Goal: Check status: Check status

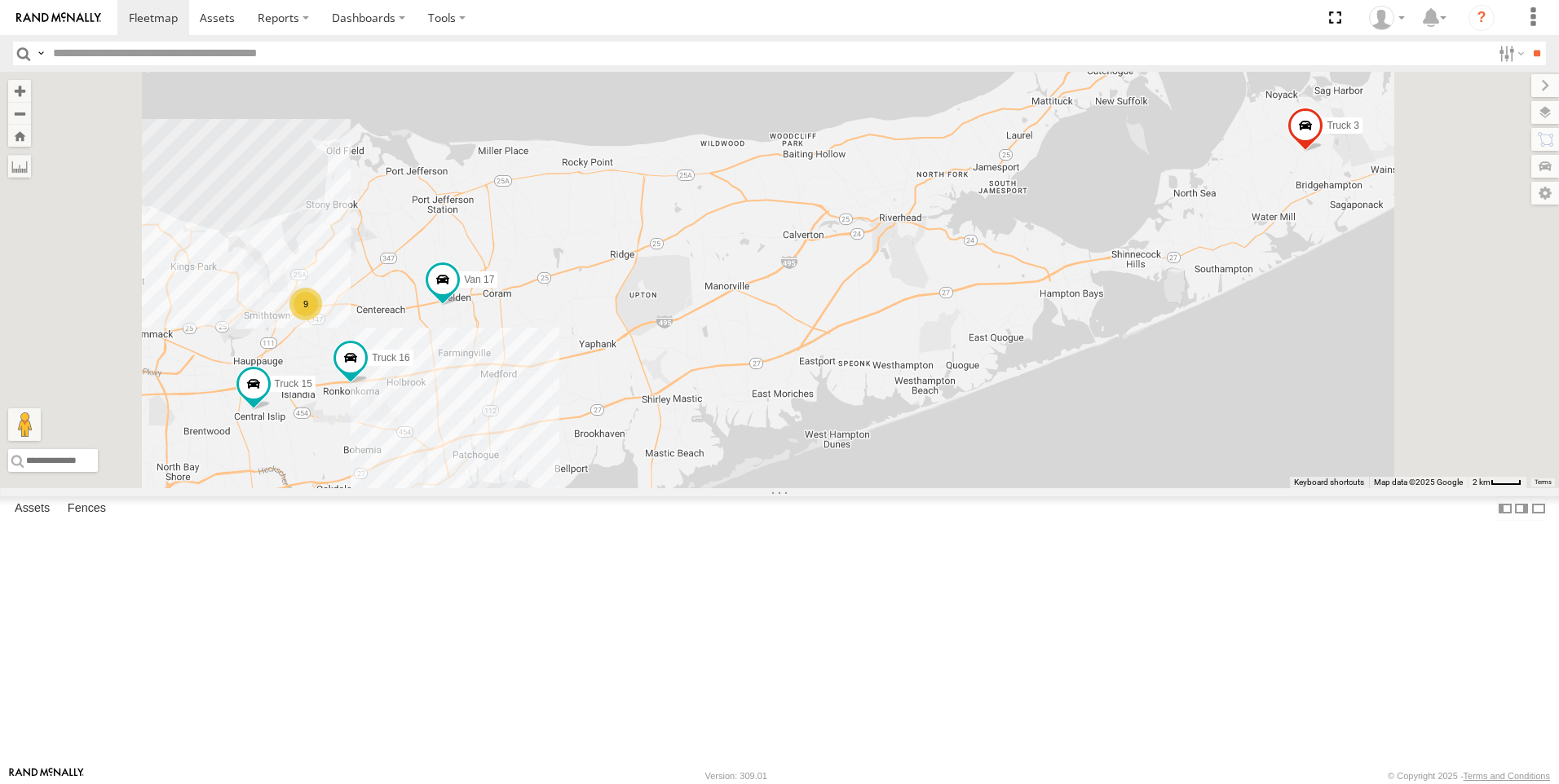
click at [0, 0] on link at bounding box center [0, 0] width 0 height 0
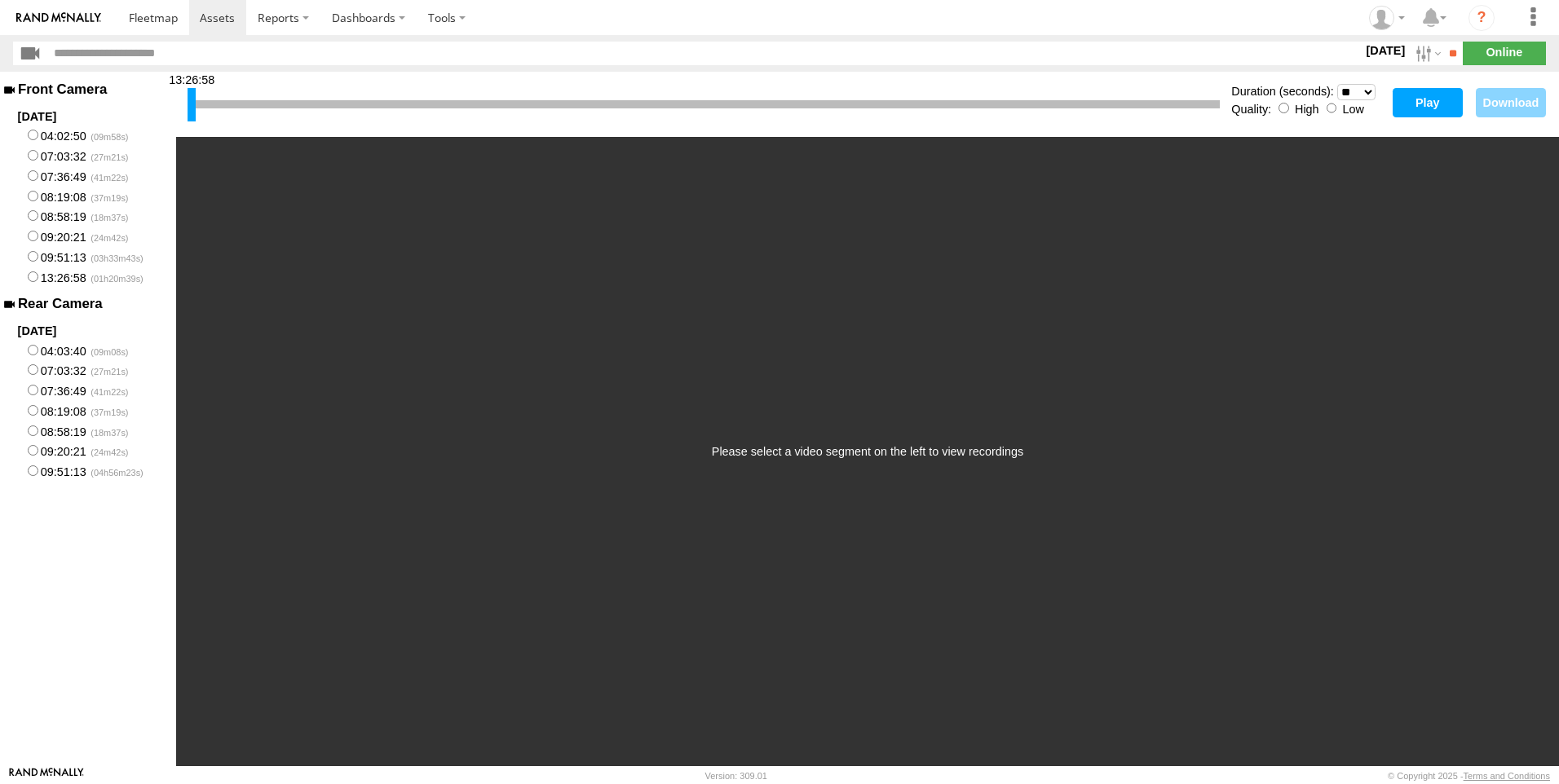
drag, startPoint x: 1367, startPoint y: 89, endPoint x: 1367, endPoint y: 101, distance: 12.0
click at [1367, 89] on select "* ** ** ** ** ** ** *** *** *** ***" at bounding box center [1357, 92] width 39 height 17
click at [1337, 84] on select "* ** ** ** ** ** ** *** *** *** ***" at bounding box center [1357, 92] width 39 height 17
click at [1418, 97] on button "Play" at bounding box center [1427, 103] width 70 height 29
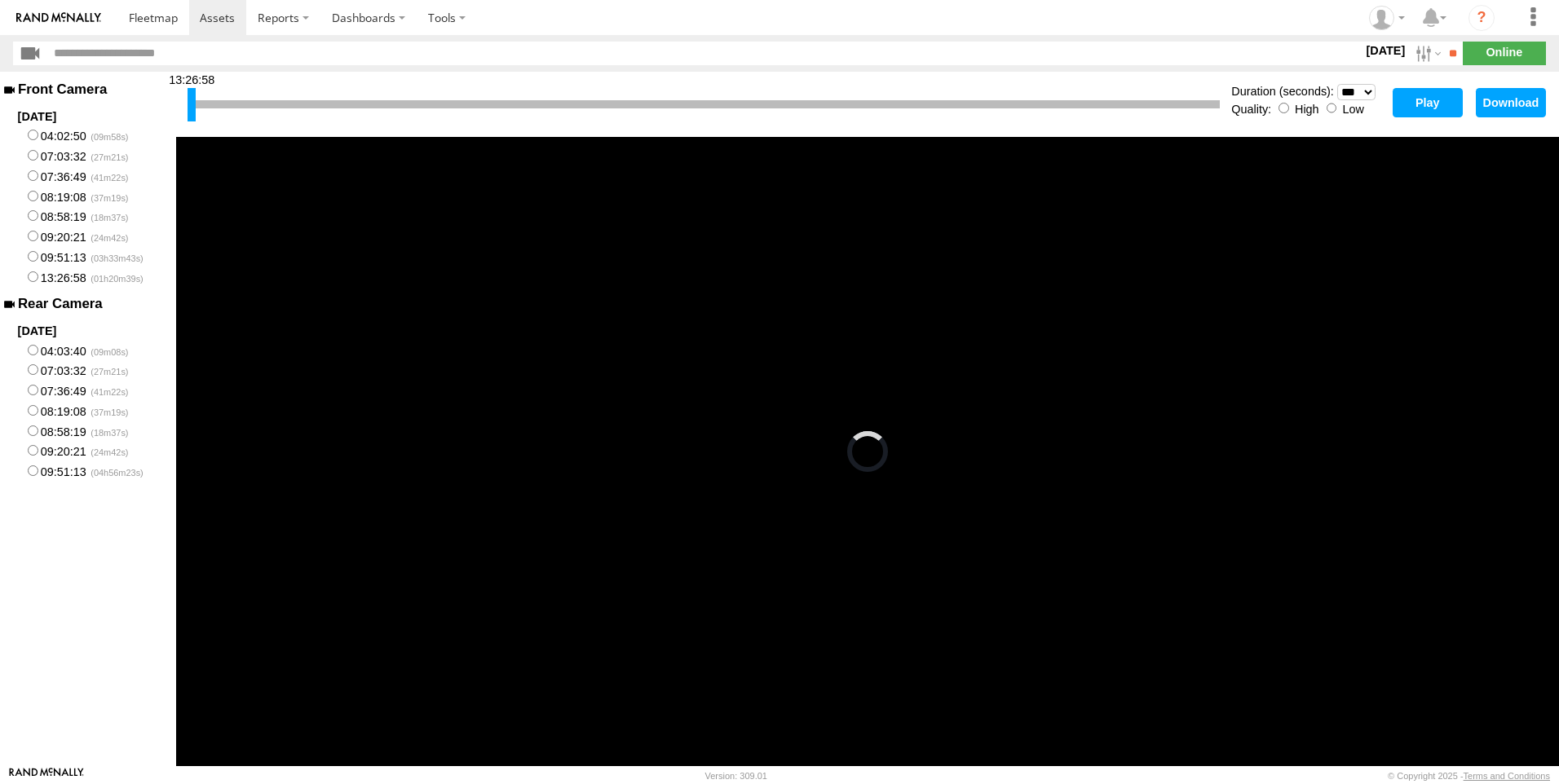
select select "**"
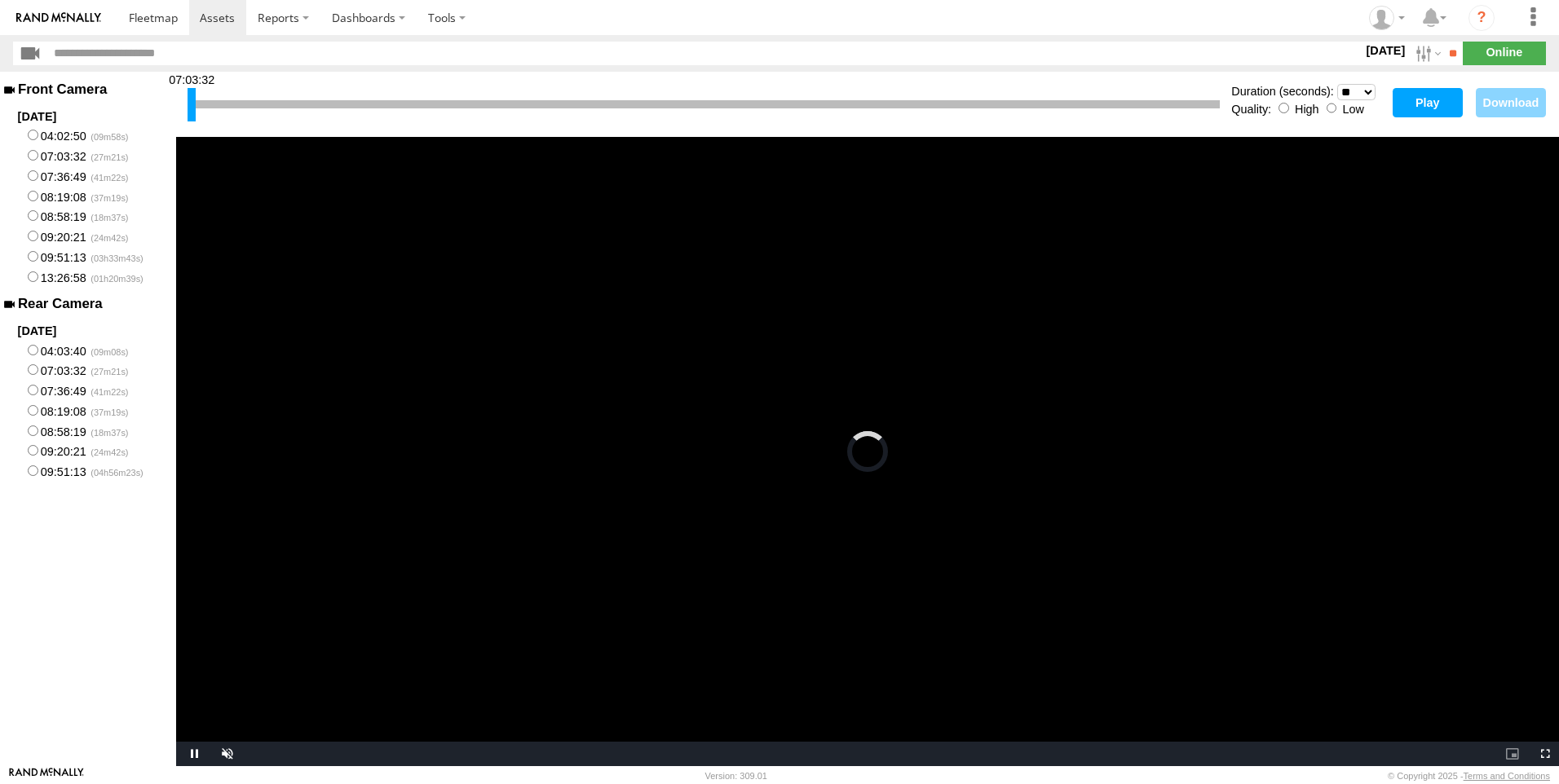
click at [1444, 98] on button "Play" at bounding box center [1427, 103] width 70 height 29
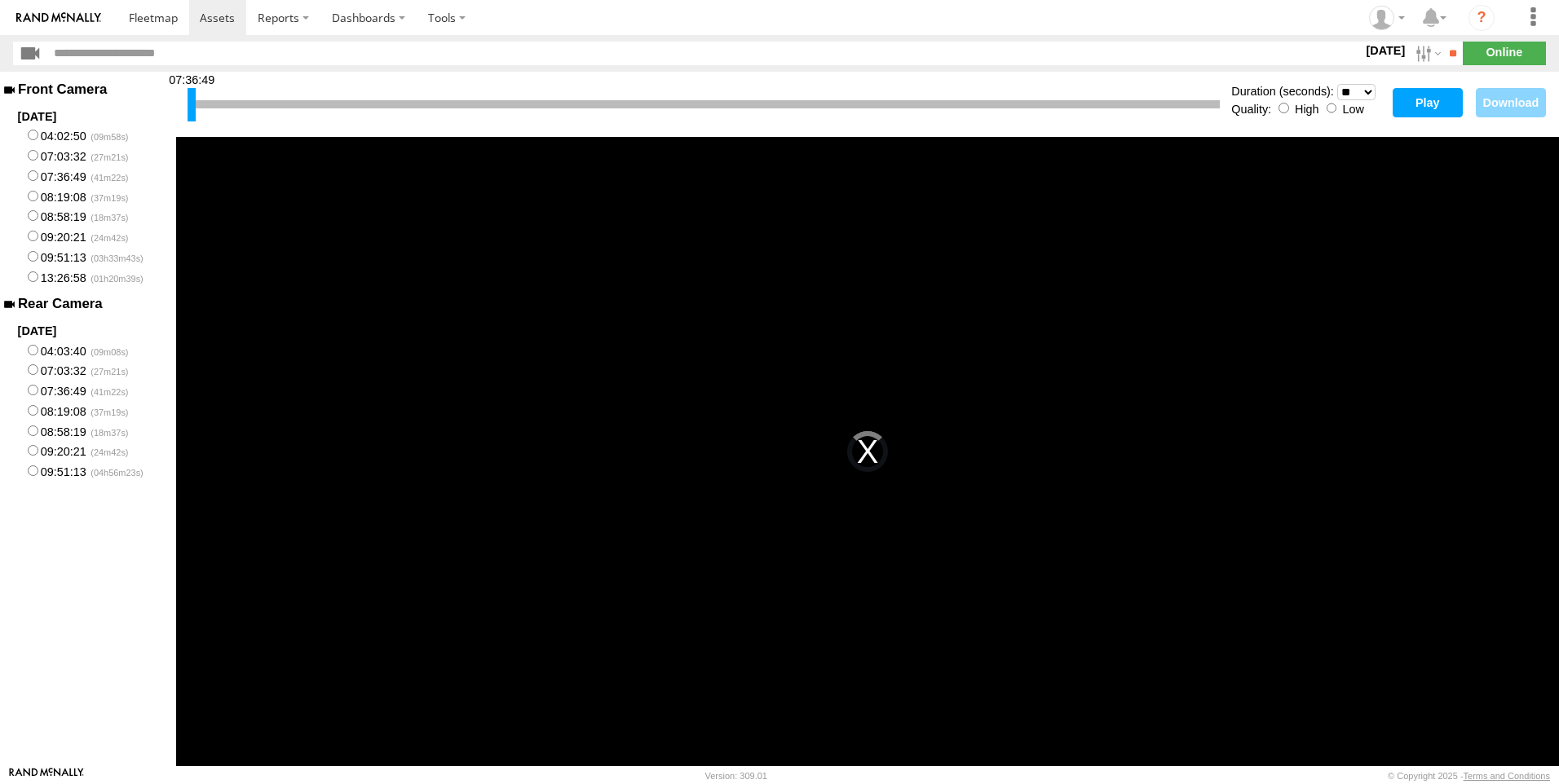
click at [1441, 114] on div "07:36:49 Duration (seconds): * ** ** ** ** ** ** *** *** *** *** Quality: High …" at bounding box center [867, 104] width 1382 height 65
click at [1416, 105] on button "Play" at bounding box center [1427, 103] width 70 height 29
drag, startPoint x: 186, startPoint y: 98, endPoint x: 264, endPoint y: 85, distance: 79.1
click at [264, 85] on div "07:36:49 Duration (seconds): * ** ** ** ** ** ** *** *** *** *** Quality: High …" at bounding box center [867, 104] width 1382 height 65
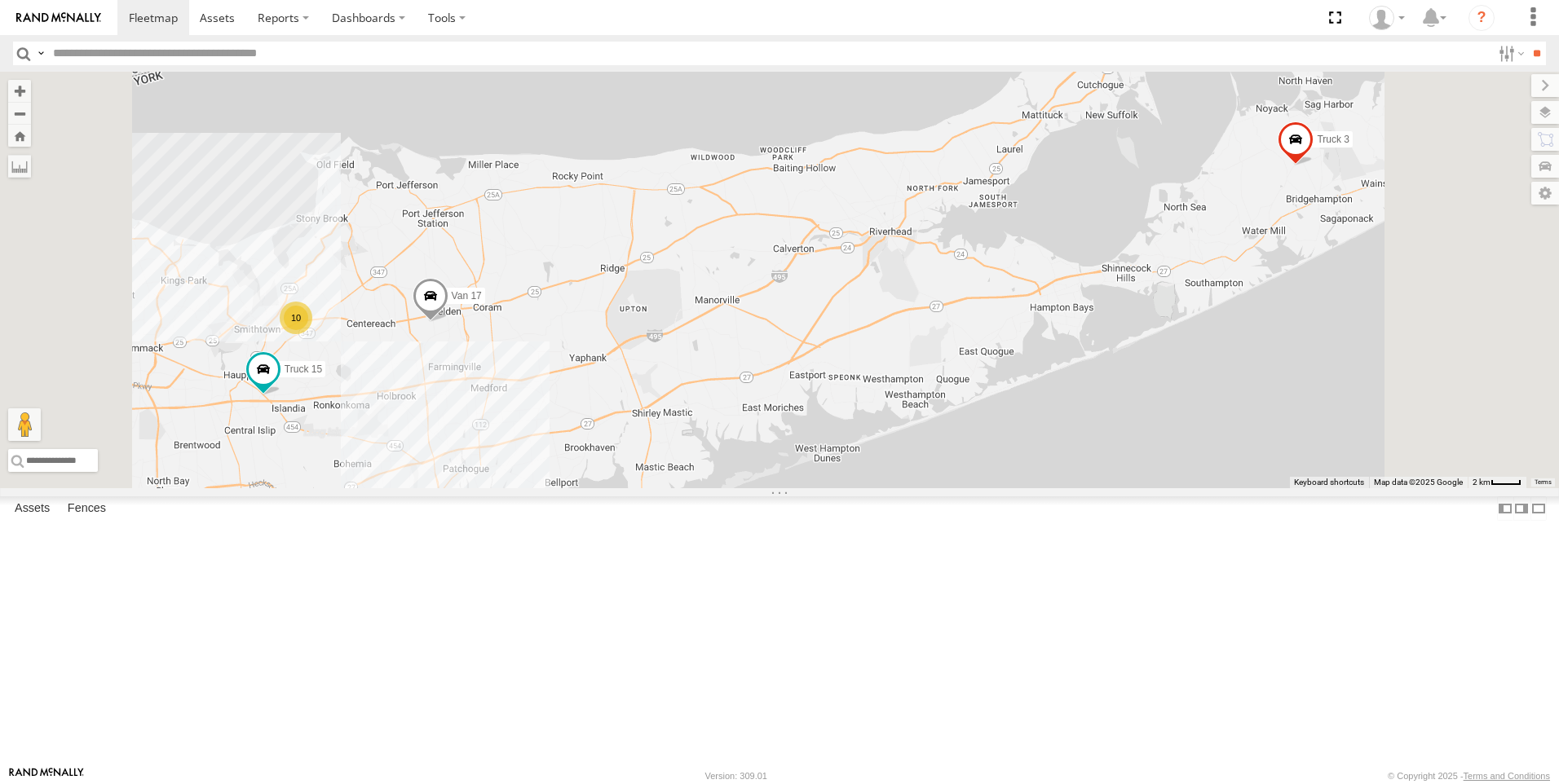
click at [0, 0] on link at bounding box center [0, 0] width 0 height 0
click at [0, 0] on span at bounding box center [0, 0] width 0 height 0
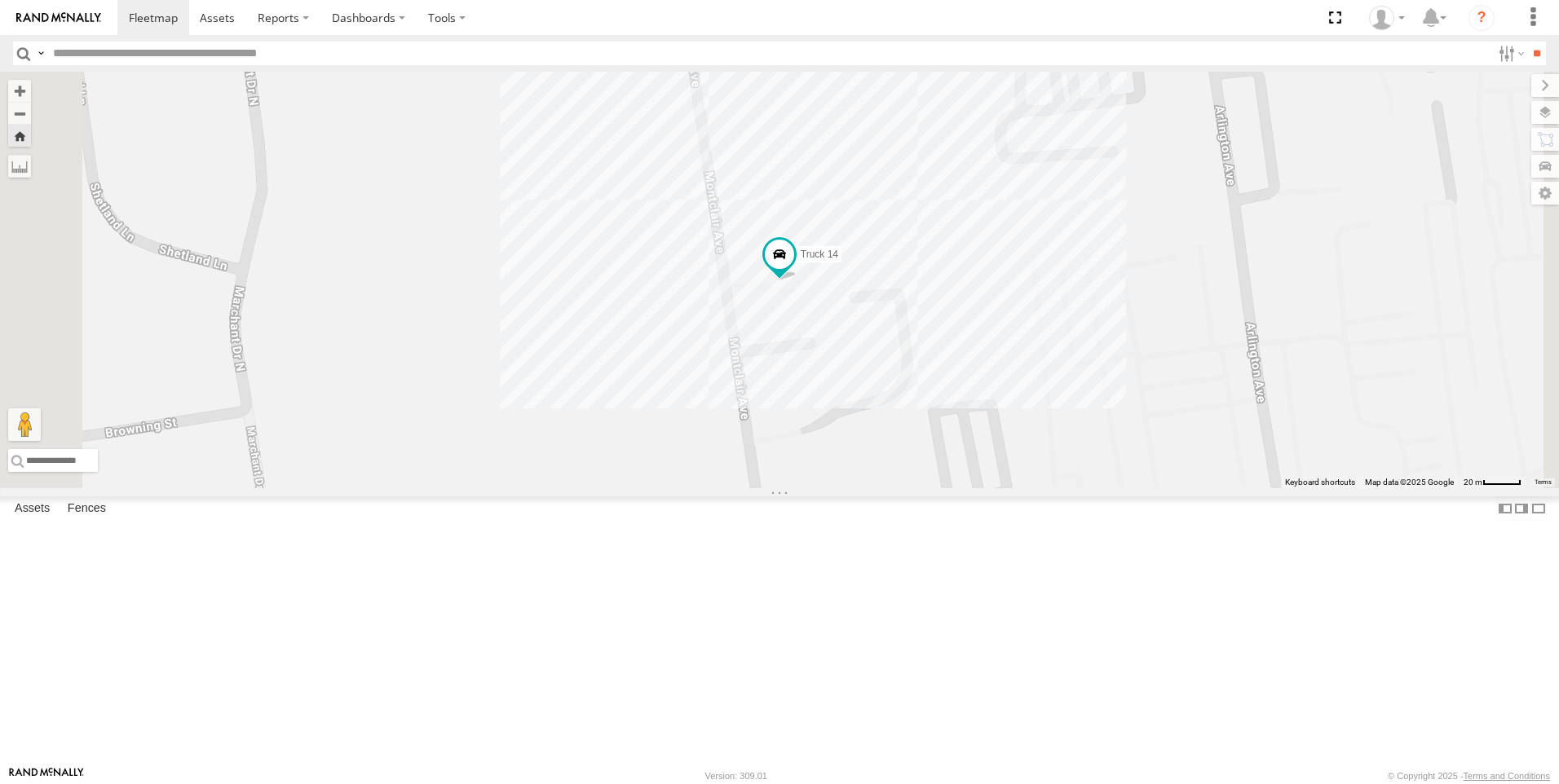
click at [0, 0] on link at bounding box center [0, 0] width 0 height 0
click at [0, 0] on span at bounding box center [0, 0] width 0 height 0
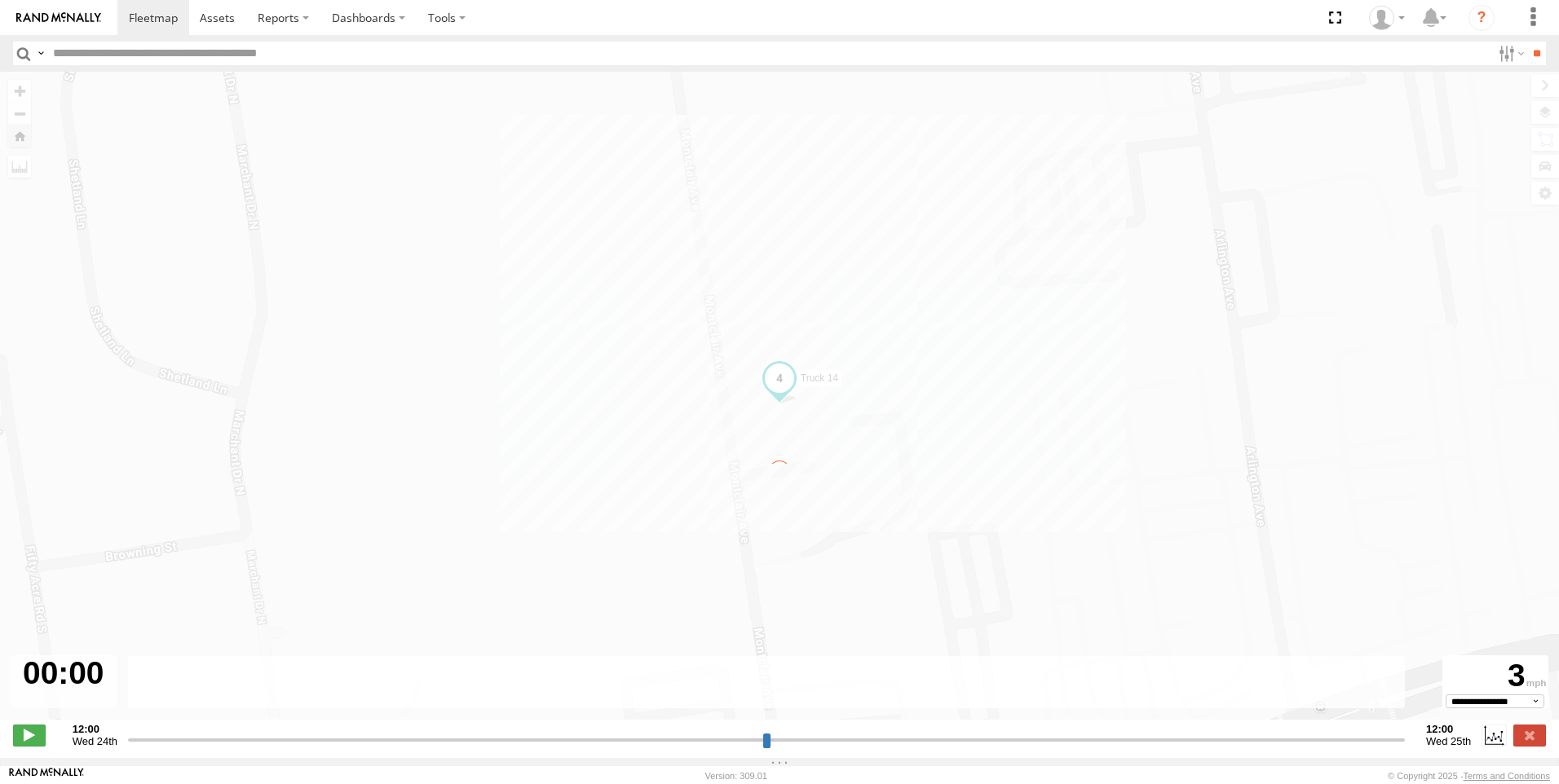
type input "**********"
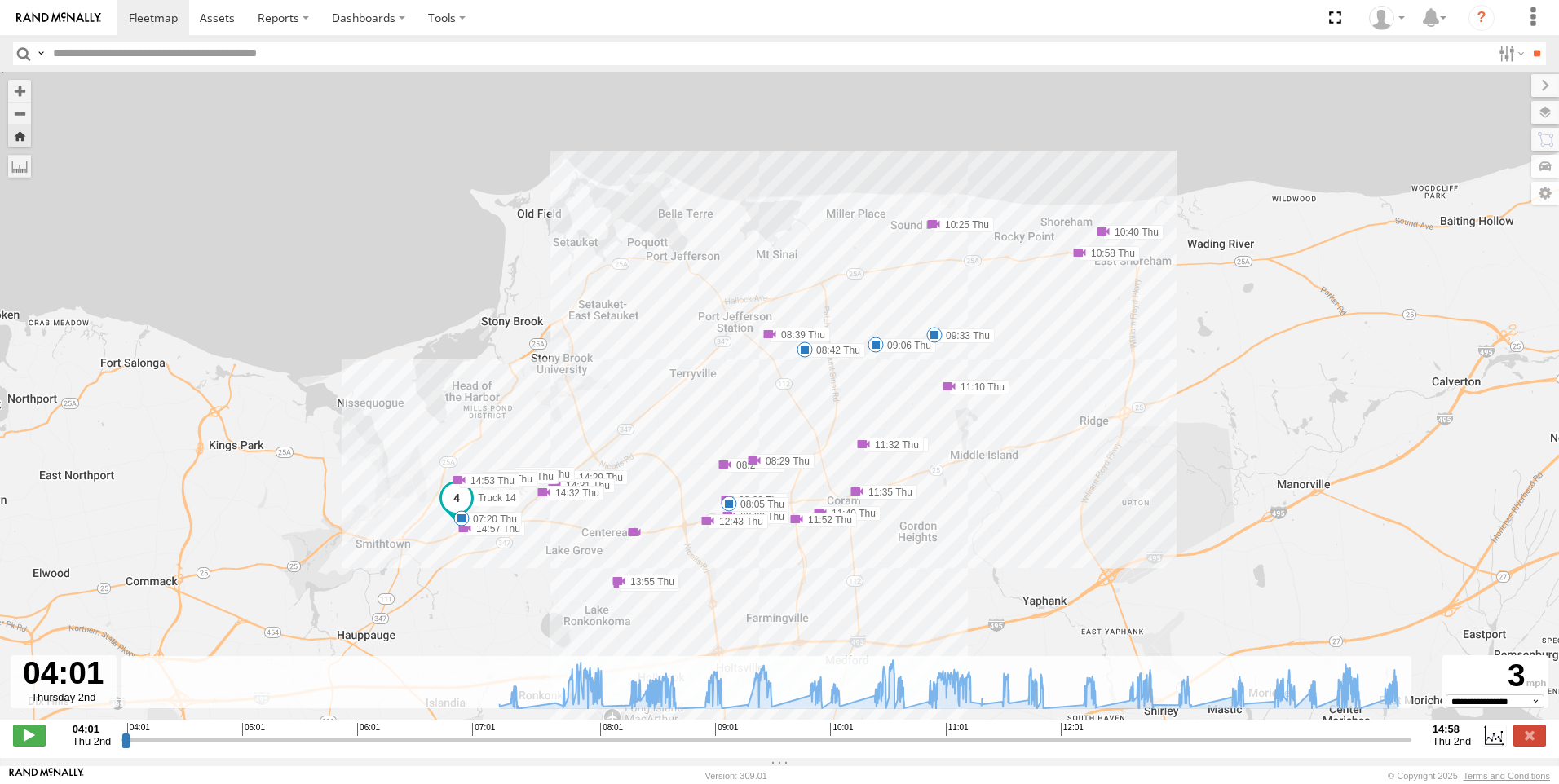
click at [769, 338] on span at bounding box center [769, 334] width 17 height 17
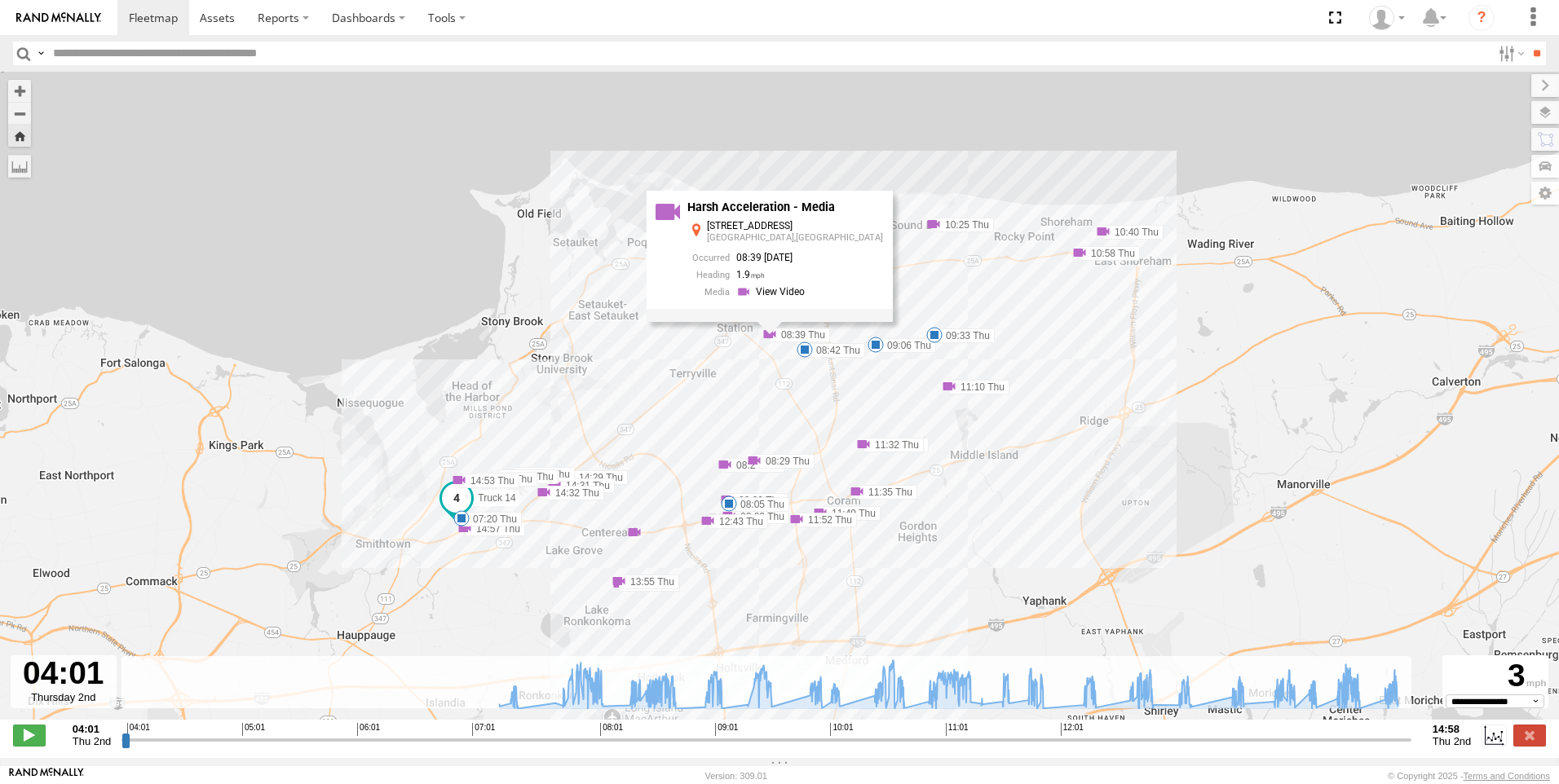
click at [932, 231] on span at bounding box center [933, 225] width 17 height 17
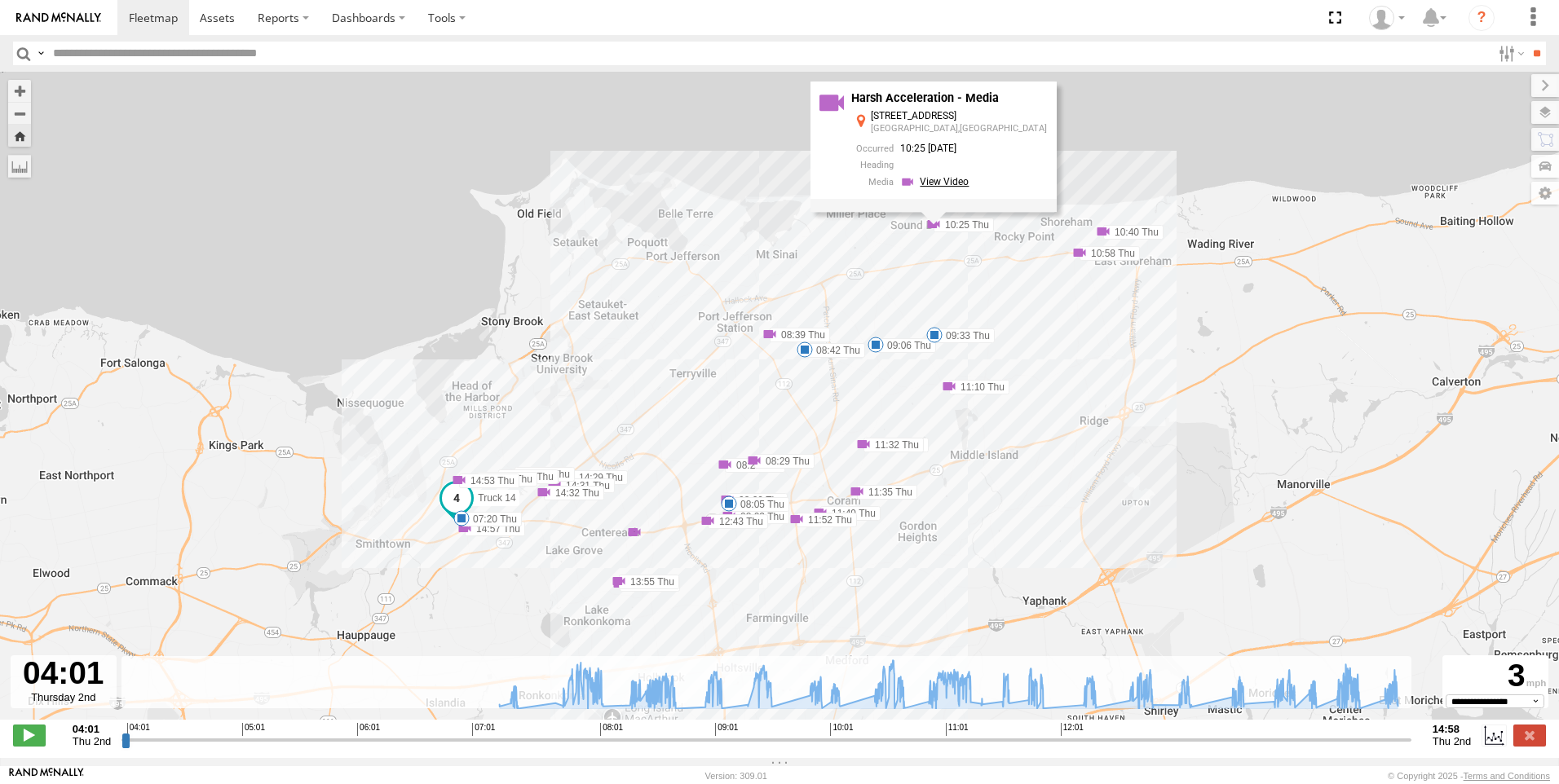
click at [967, 182] on link at bounding box center [937, 182] width 74 height 16
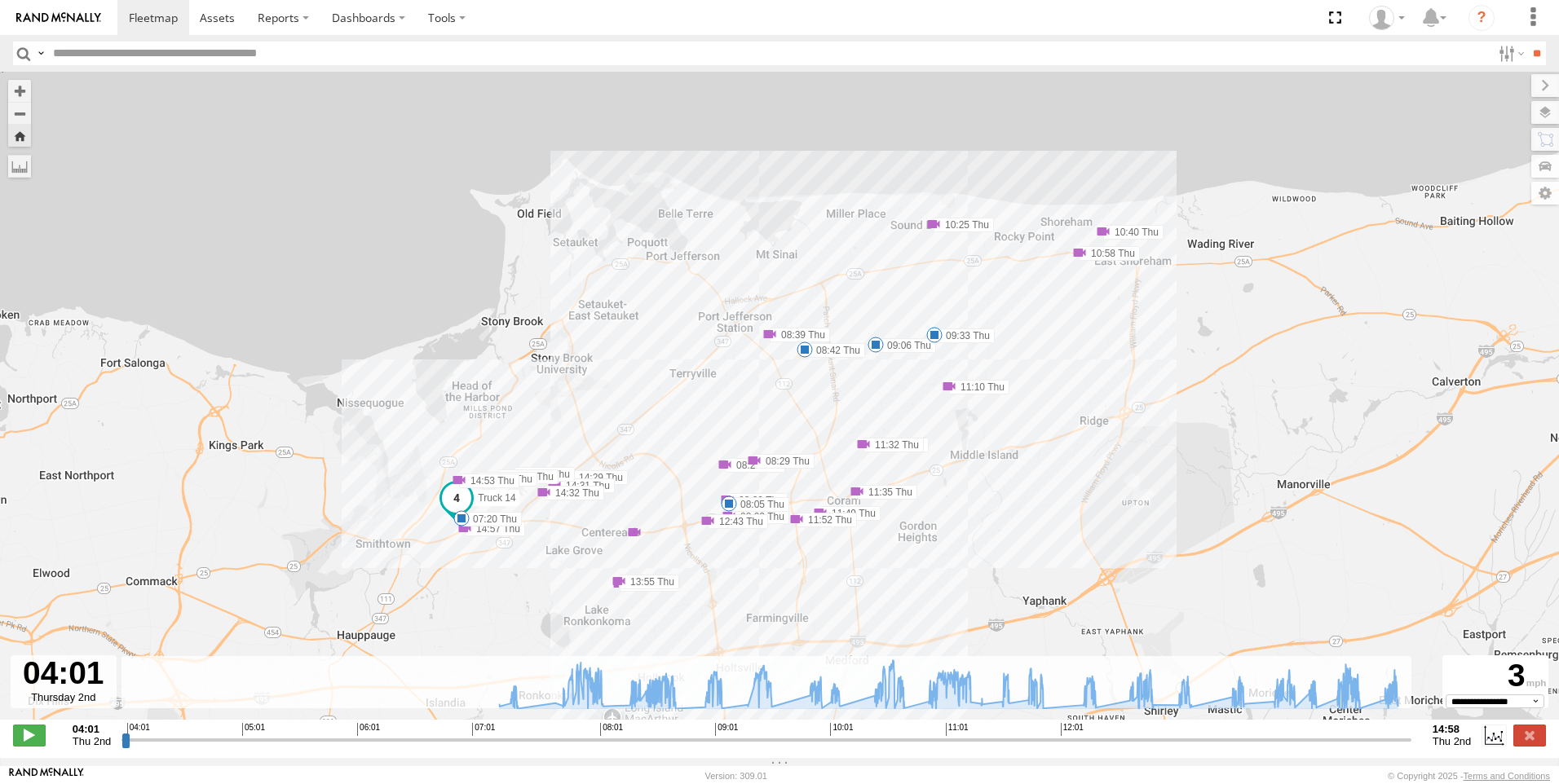
click at [730, 507] on span at bounding box center [729, 504] width 17 height 17
click at [456, 483] on span at bounding box center [459, 480] width 17 height 17
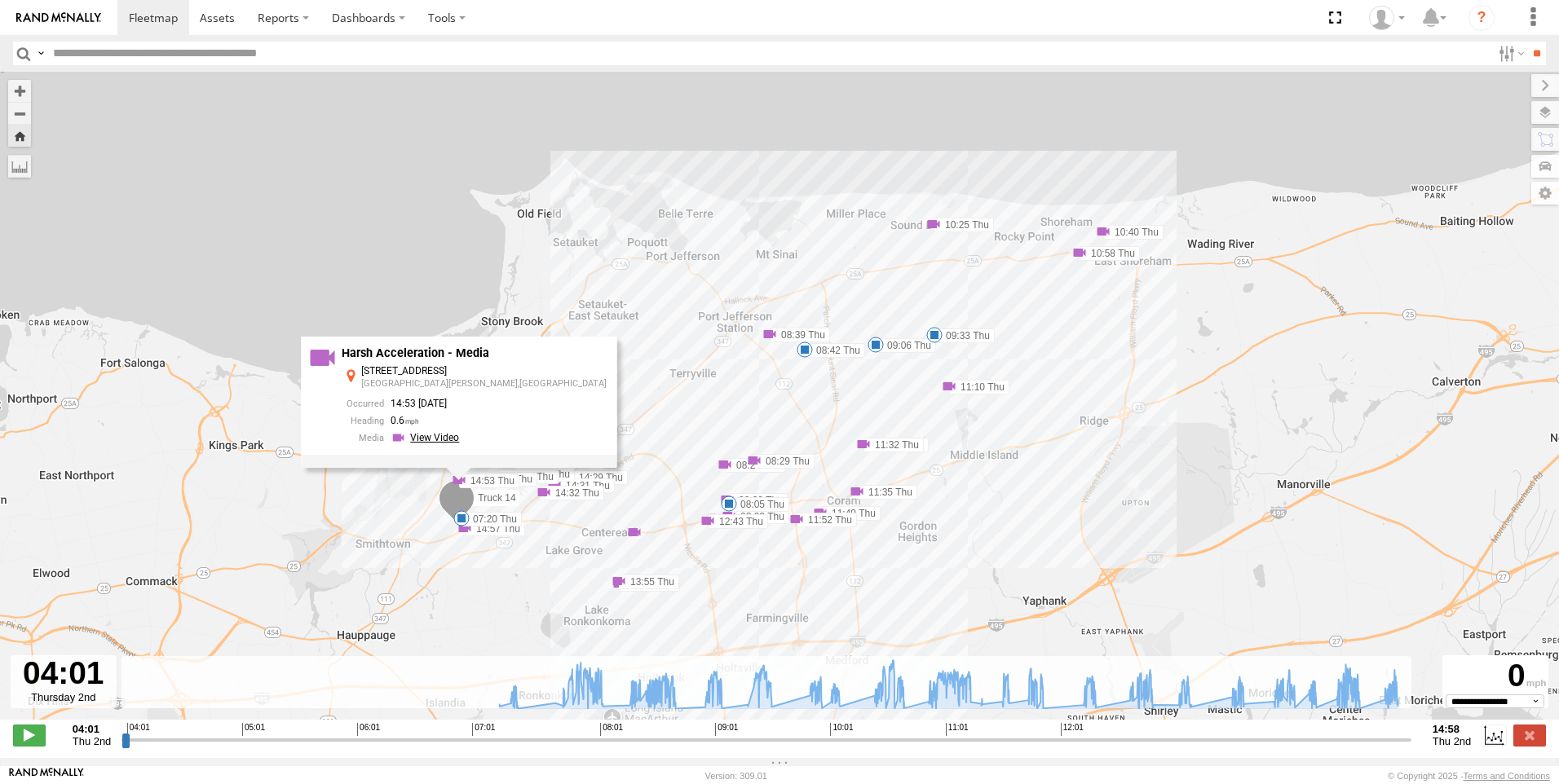
click at [464, 444] on link at bounding box center [427, 438] width 74 height 16
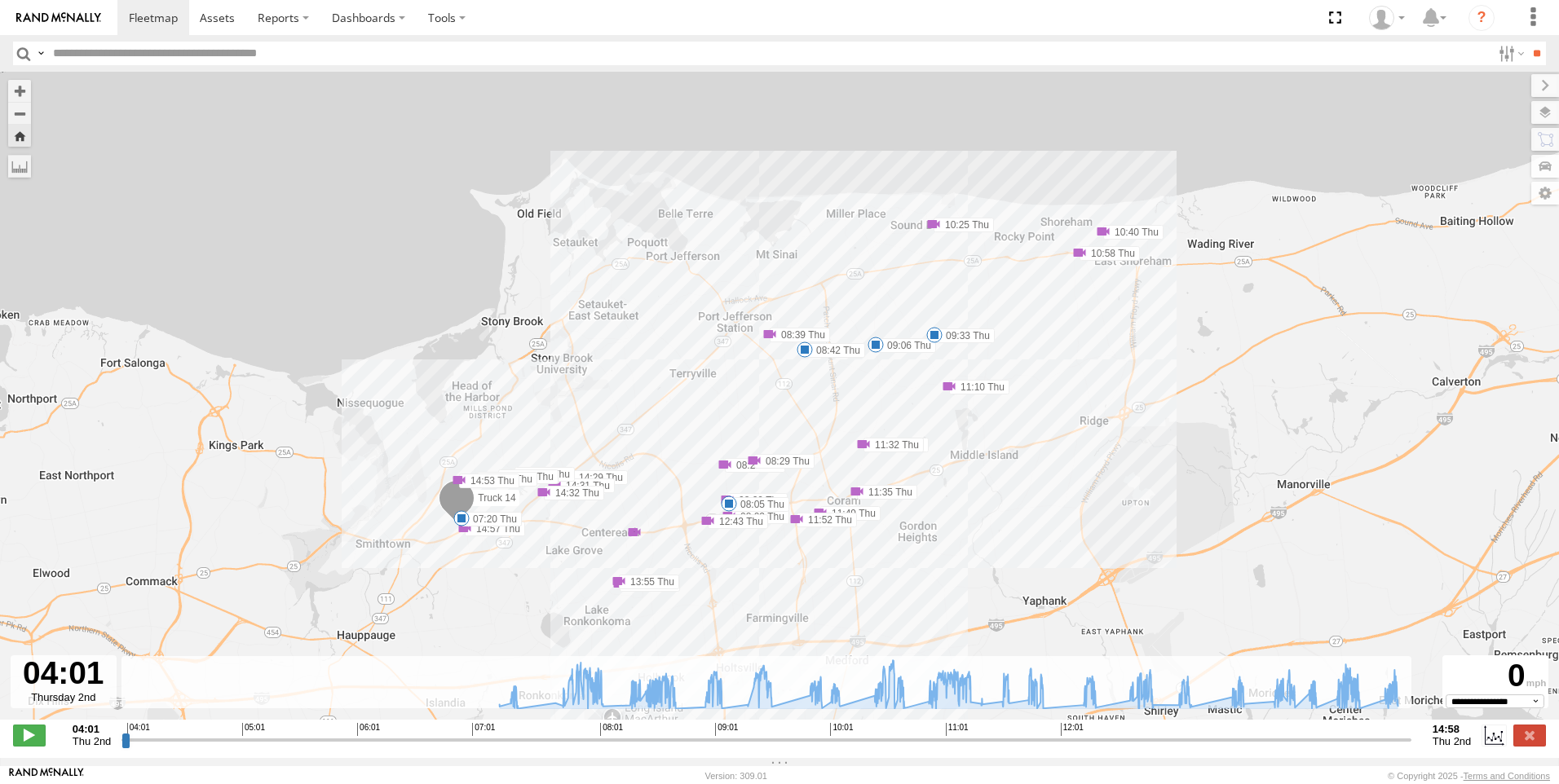
click at [457, 481] on span at bounding box center [459, 480] width 17 height 17
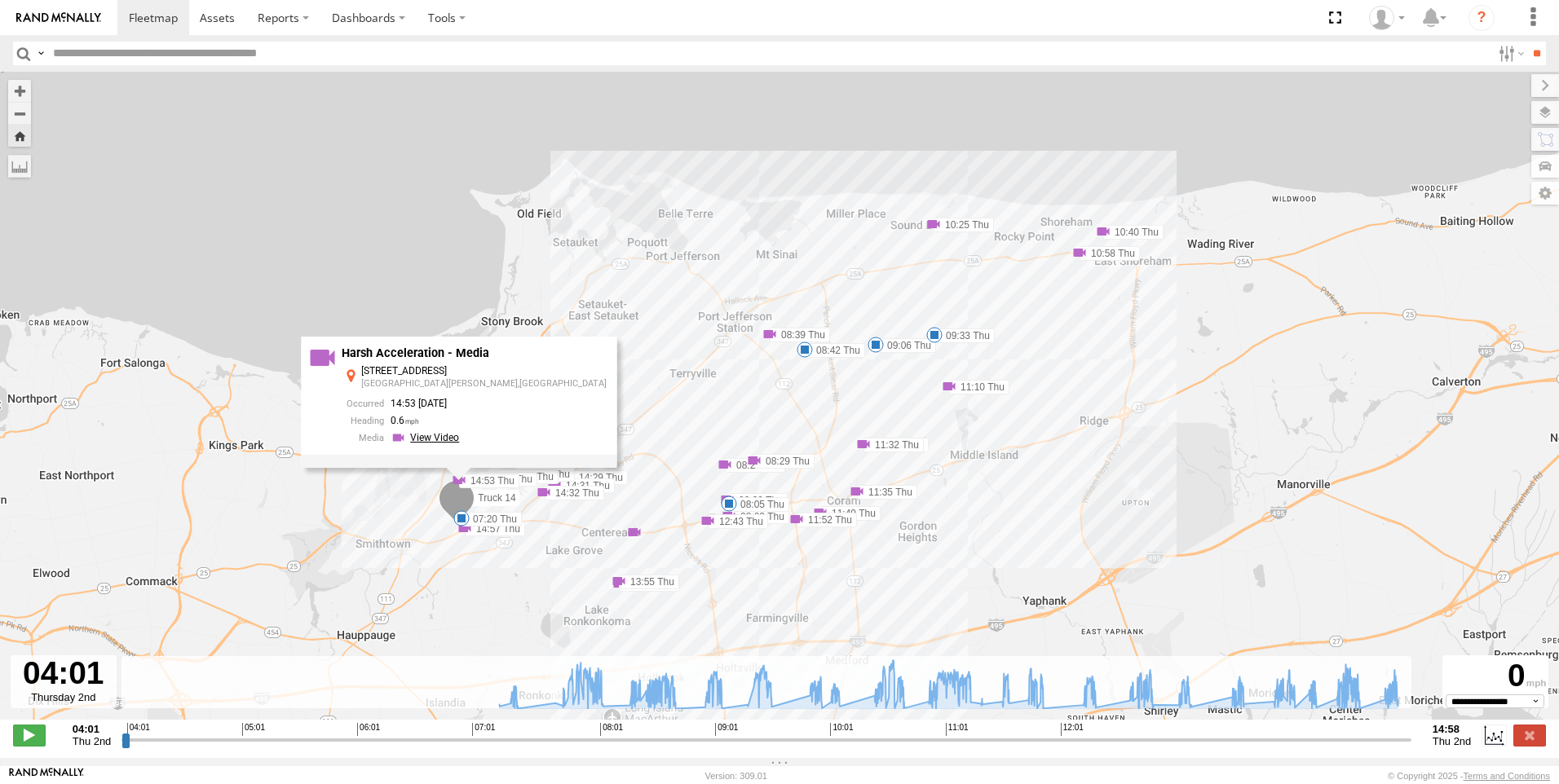
click at [464, 439] on link at bounding box center [427, 438] width 74 height 16
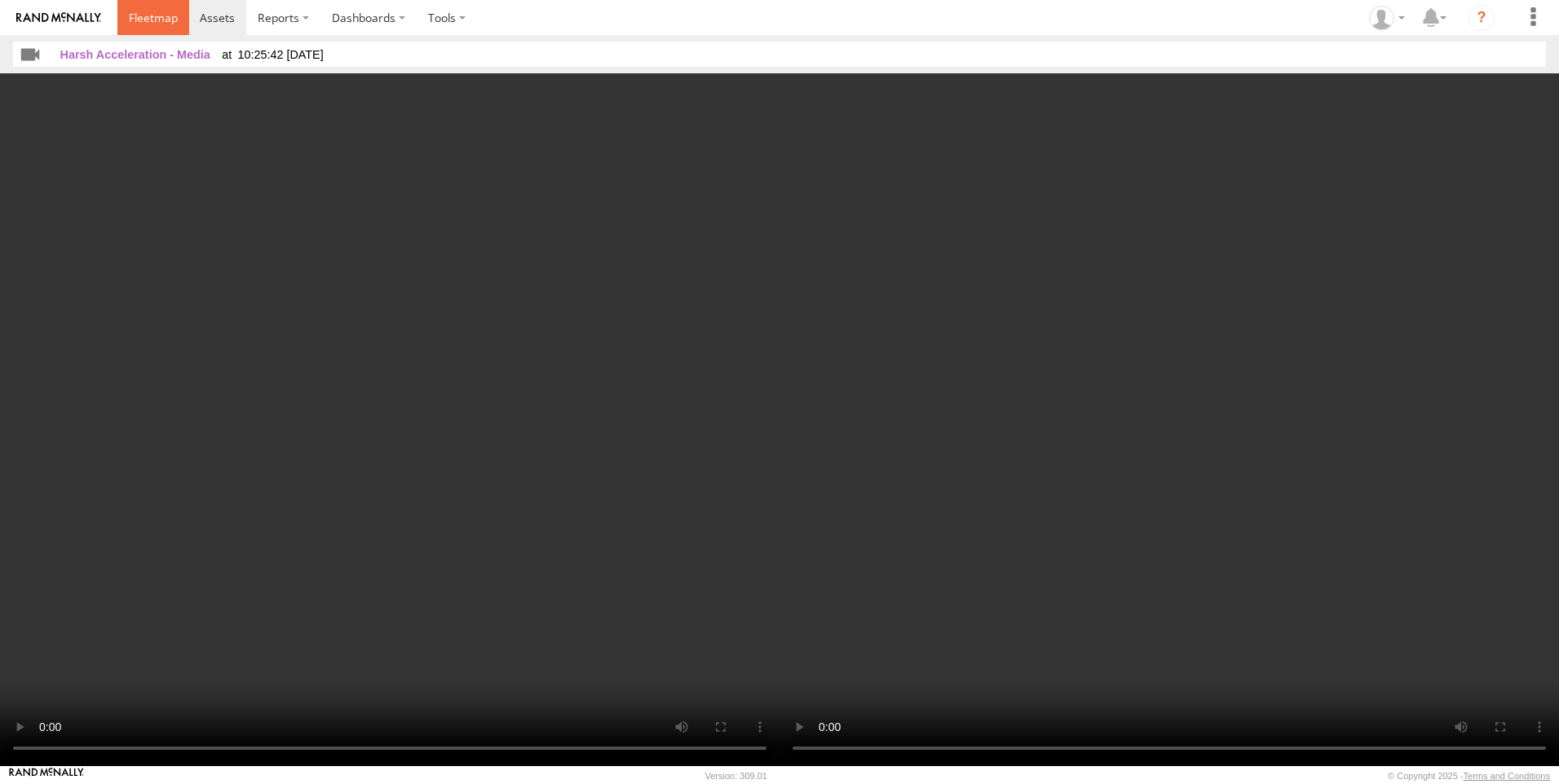
click at [160, 22] on span at bounding box center [153, 17] width 49 height 16
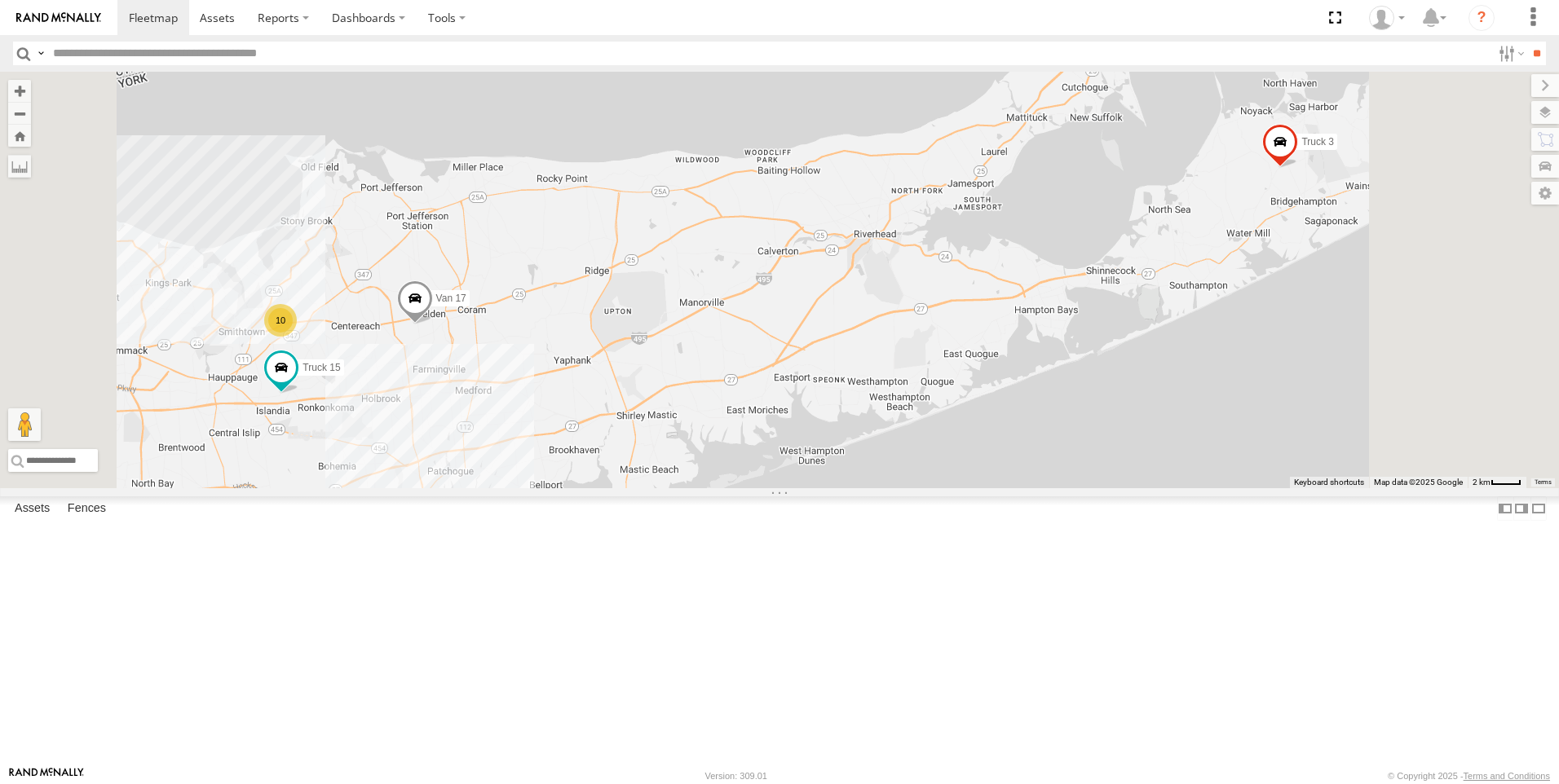
click at [0, 0] on link at bounding box center [0, 0] width 0 height 0
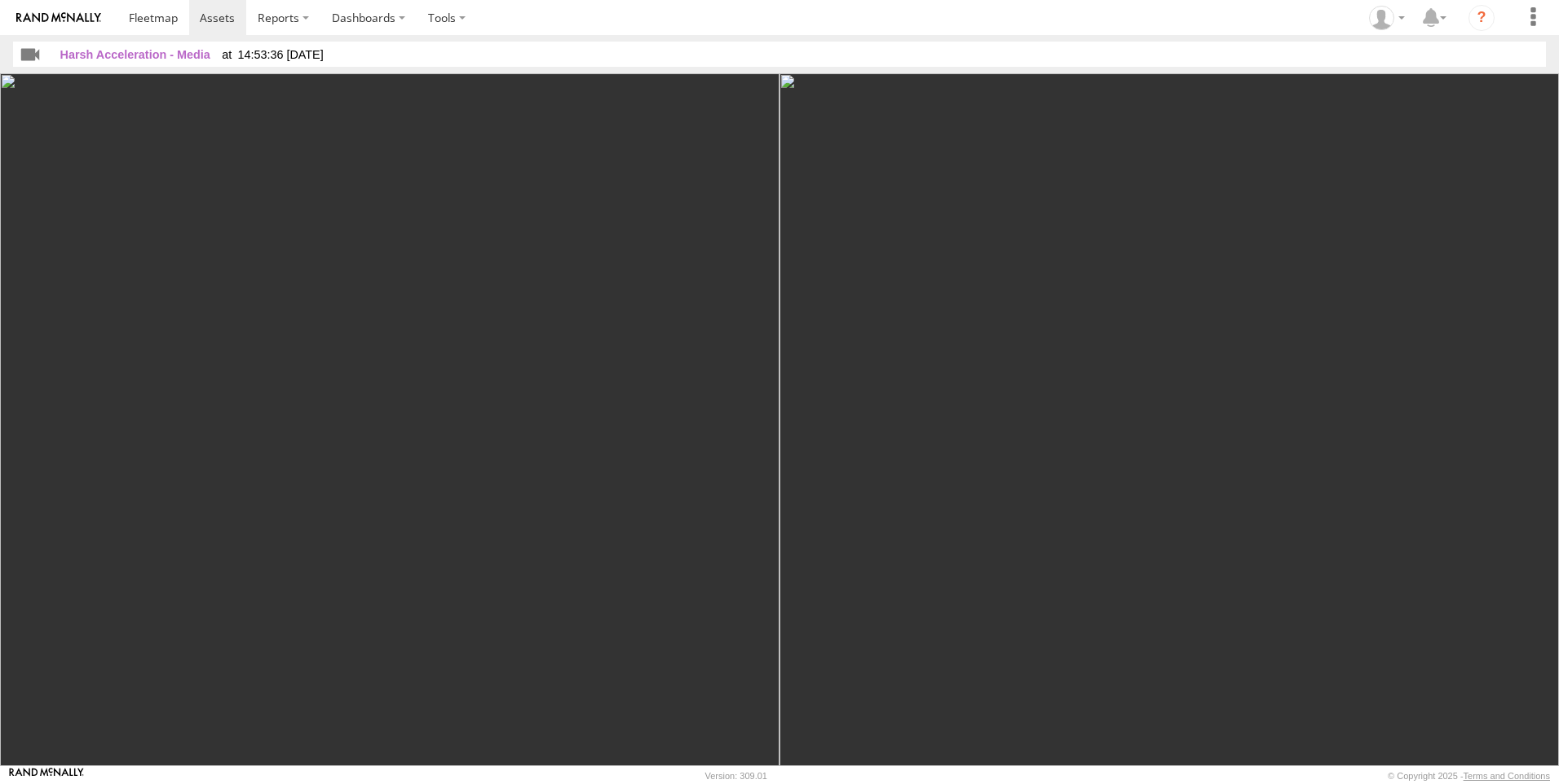
click at [502, 522] on img at bounding box center [389, 420] width 780 height 693
click at [375, 572] on img at bounding box center [389, 420] width 780 height 693
click at [269, 716] on div at bounding box center [780, 420] width 1559 height 693
click at [198, 58] on span "Harsh Acceleration - Media" at bounding box center [135, 54] width 150 height 13
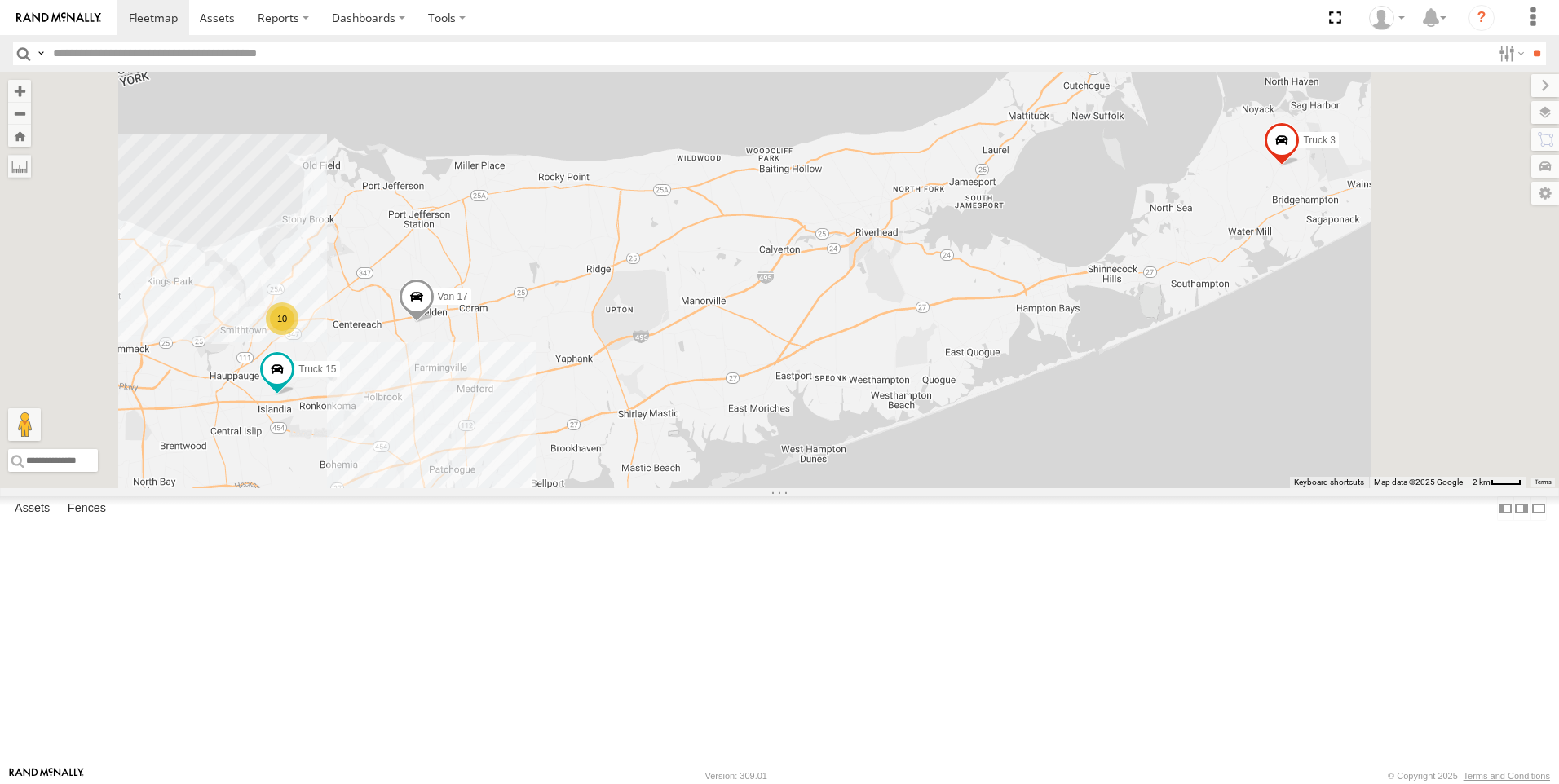
click at [0, 0] on link at bounding box center [0, 0] width 0 height 0
